Goal: Task Accomplishment & Management: Use online tool/utility

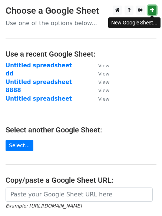
click at [152, 10] on icon at bounding box center [152, 9] width 4 height 5
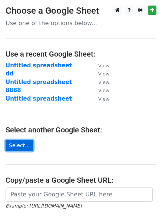
click at [25, 144] on link "Select..." at bounding box center [20, 145] width 28 height 11
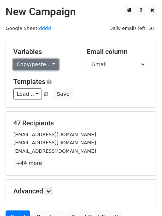
click at [49, 68] on link "Copy/paste..." at bounding box center [35, 64] width 45 height 11
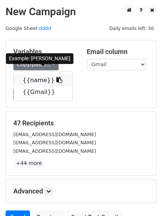
click at [56, 78] on icon at bounding box center [59, 80] width 6 height 6
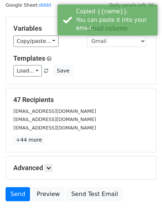
scroll to position [71, 0]
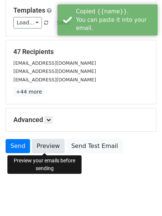
click at [41, 147] on link "Preview" at bounding box center [48, 146] width 33 height 14
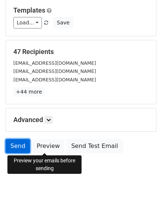
click at [21, 145] on link "Send" at bounding box center [18, 146] width 24 height 14
